Goal: Information Seeking & Learning: Find specific fact

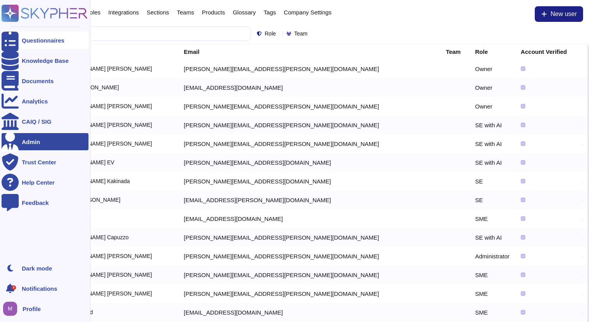
click at [7, 37] on div at bounding box center [10, 40] width 17 height 17
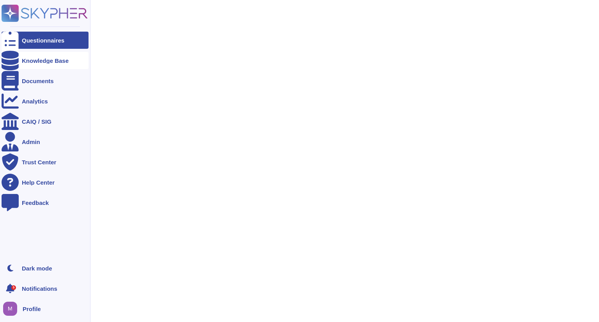
click at [20, 58] on div "Knowledge Base" at bounding box center [45, 60] width 87 height 17
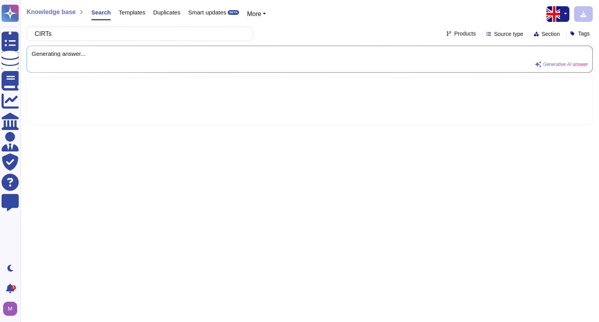
drag, startPoint x: 189, startPoint y: 33, endPoint x: 36, endPoint y: 25, distance: 153.1
click at [36, 25] on div "Knowledge base Search Templates Duplicates Smart updates BETA More CIRTs Produc…" at bounding box center [309, 161] width 579 height 322
type input "M"
click at [128, 31] on input "Teamviewer maintain contact wiht CIRT" at bounding box center [138, 34] width 214 height 14
click at [71, 34] on input "Teamviewer maintain contact wiht CIRT" at bounding box center [138, 34] width 214 height 14
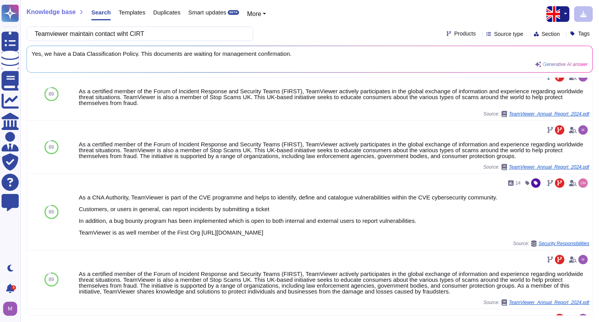
scroll to position [406, 0]
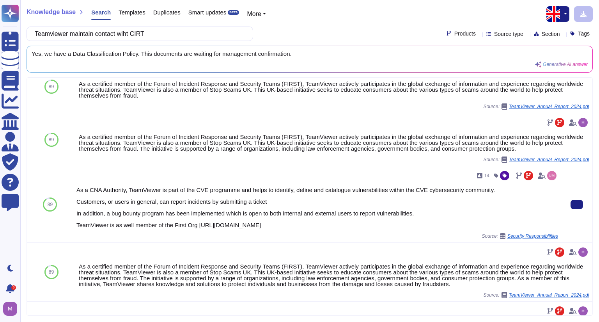
type input "TeamViewer maintain contact with CIRT"
drag, startPoint x: 197, startPoint y: 223, endPoint x: 339, endPoint y: 225, distance: 142.7
click at [339, 225] on div "As a CNA Authority, TeamViewer is part of the CVE programme and helps to identi…" at bounding box center [317, 207] width 482 height 41
copy div "[URL][DOMAIN_NAME]"
drag, startPoint x: 77, startPoint y: 225, endPoint x: 340, endPoint y: 224, distance: 262.8
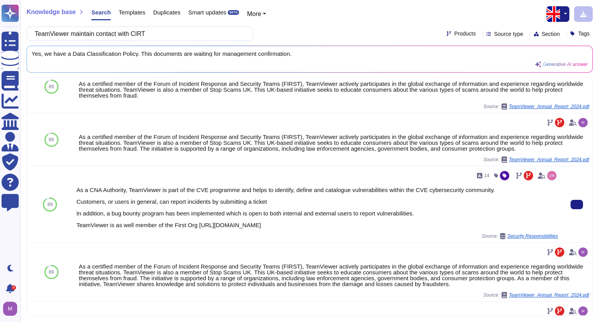
click at [340, 224] on div "As a CNA Authority, TeamViewer is part of the CVE programme and helps to identi…" at bounding box center [317, 207] width 482 height 41
drag, startPoint x: 340, startPoint y: 224, endPoint x: 77, endPoint y: 224, distance: 263.2
click at [77, 224] on div "As a CNA Authority, TeamViewer is part of the CVE programme and helps to identi…" at bounding box center [317, 207] width 482 height 41
